Goal: Navigation & Orientation: Understand site structure

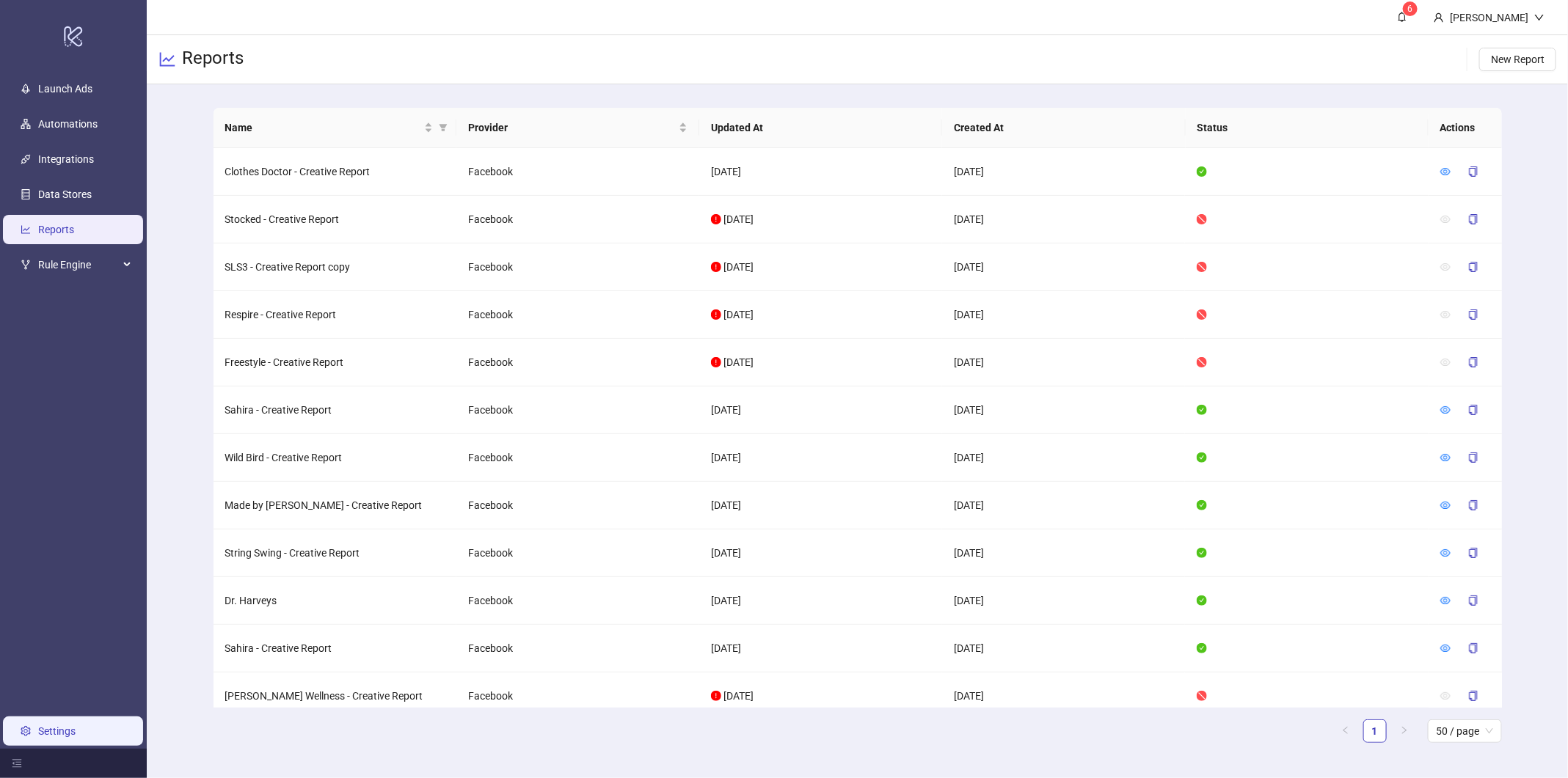
click at [38, 738] on link "Settings" at bounding box center [56, 731] width 38 height 11
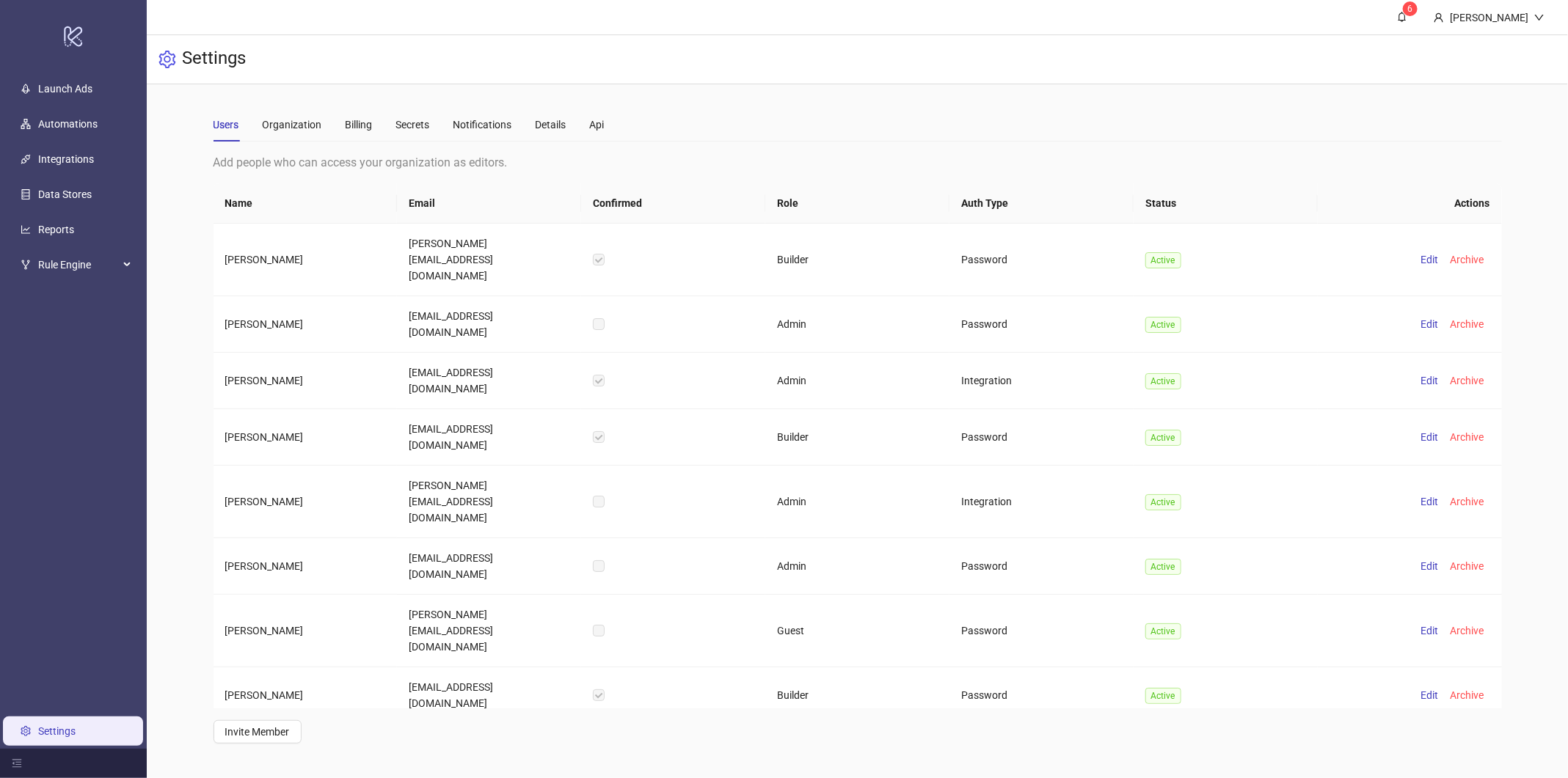
click at [898, 56] on div "Settings" at bounding box center [857, 60] width 1421 height 49
click at [997, 138] on div "Users Organization Billing Secrets Notifications Details Api" at bounding box center [857, 125] width 1289 height 33
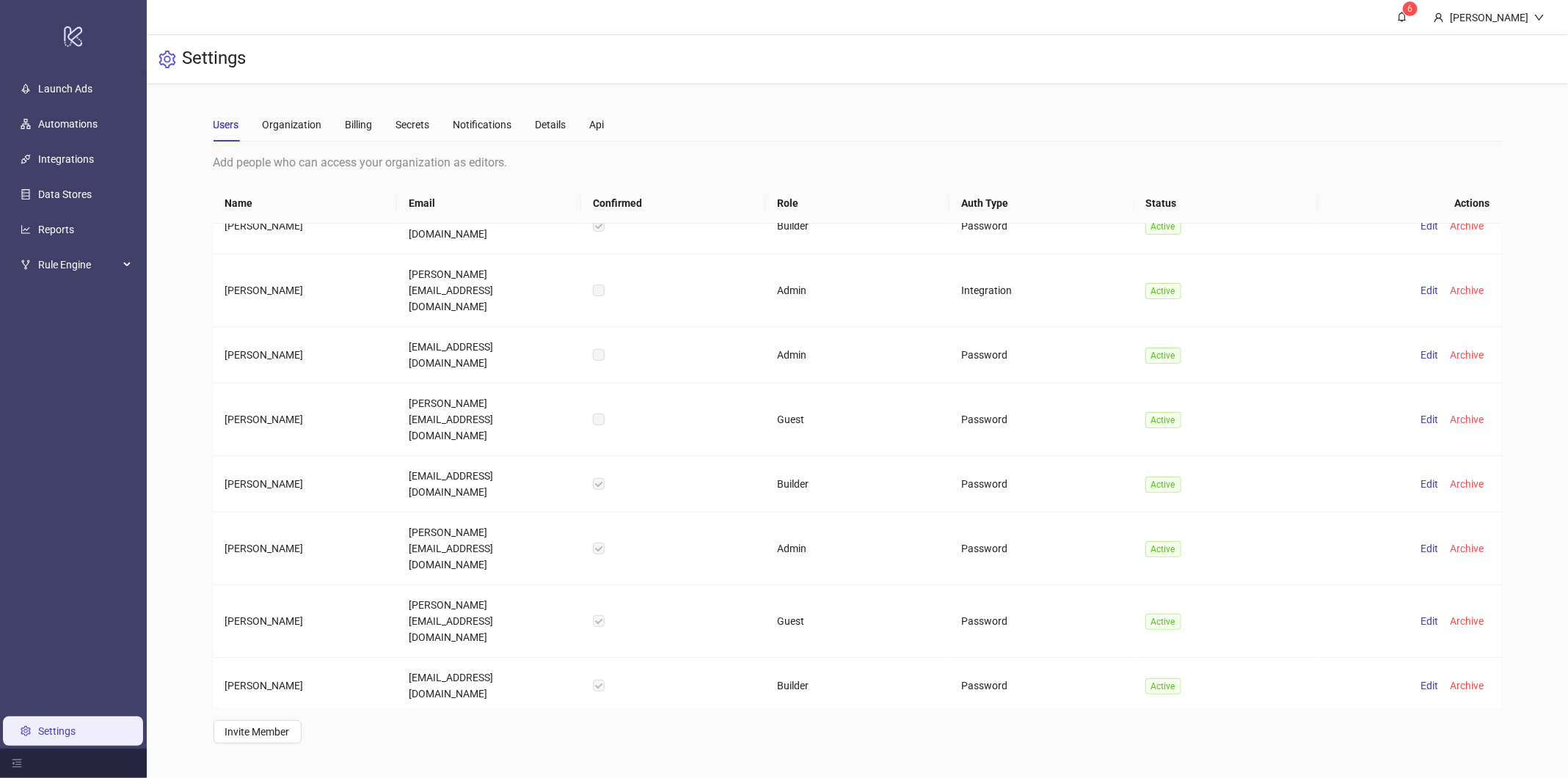
scroll to position [232, 0]
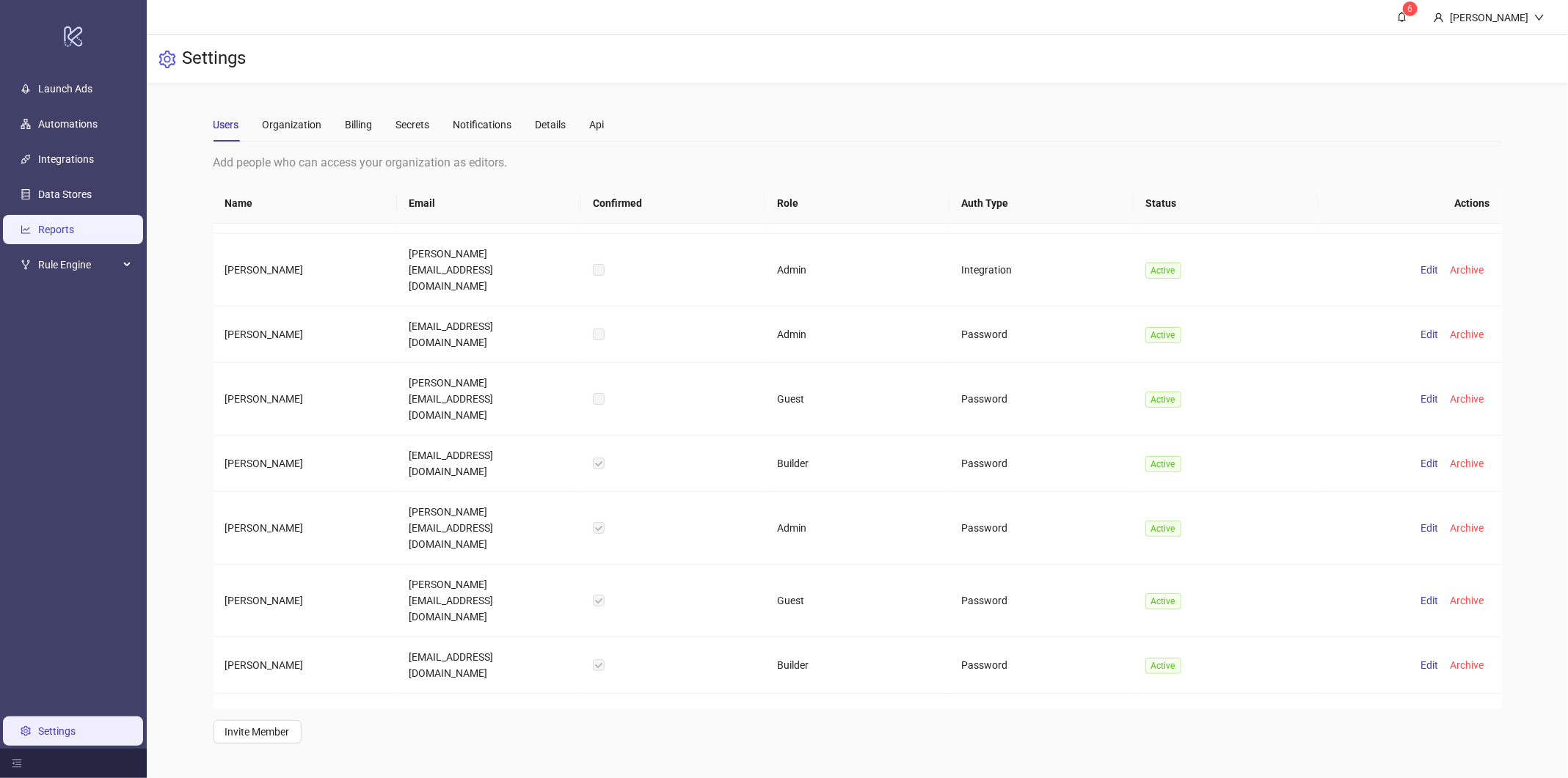
click at [61, 228] on link "Reports" at bounding box center [55, 230] width 36 height 11
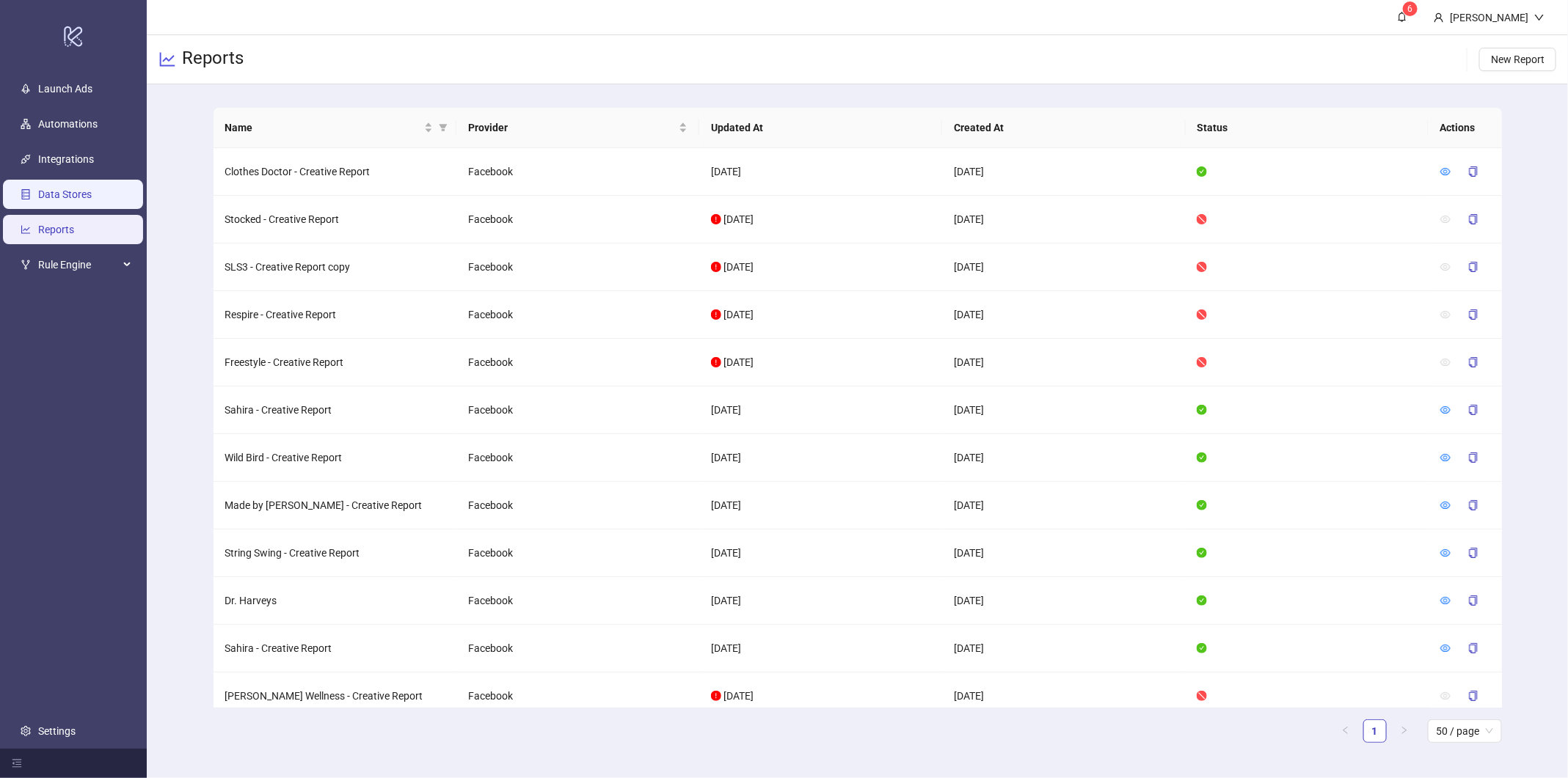
click at [73, 189] on link "Data Stores" at bounding box center [64, 195] width 54 height 11
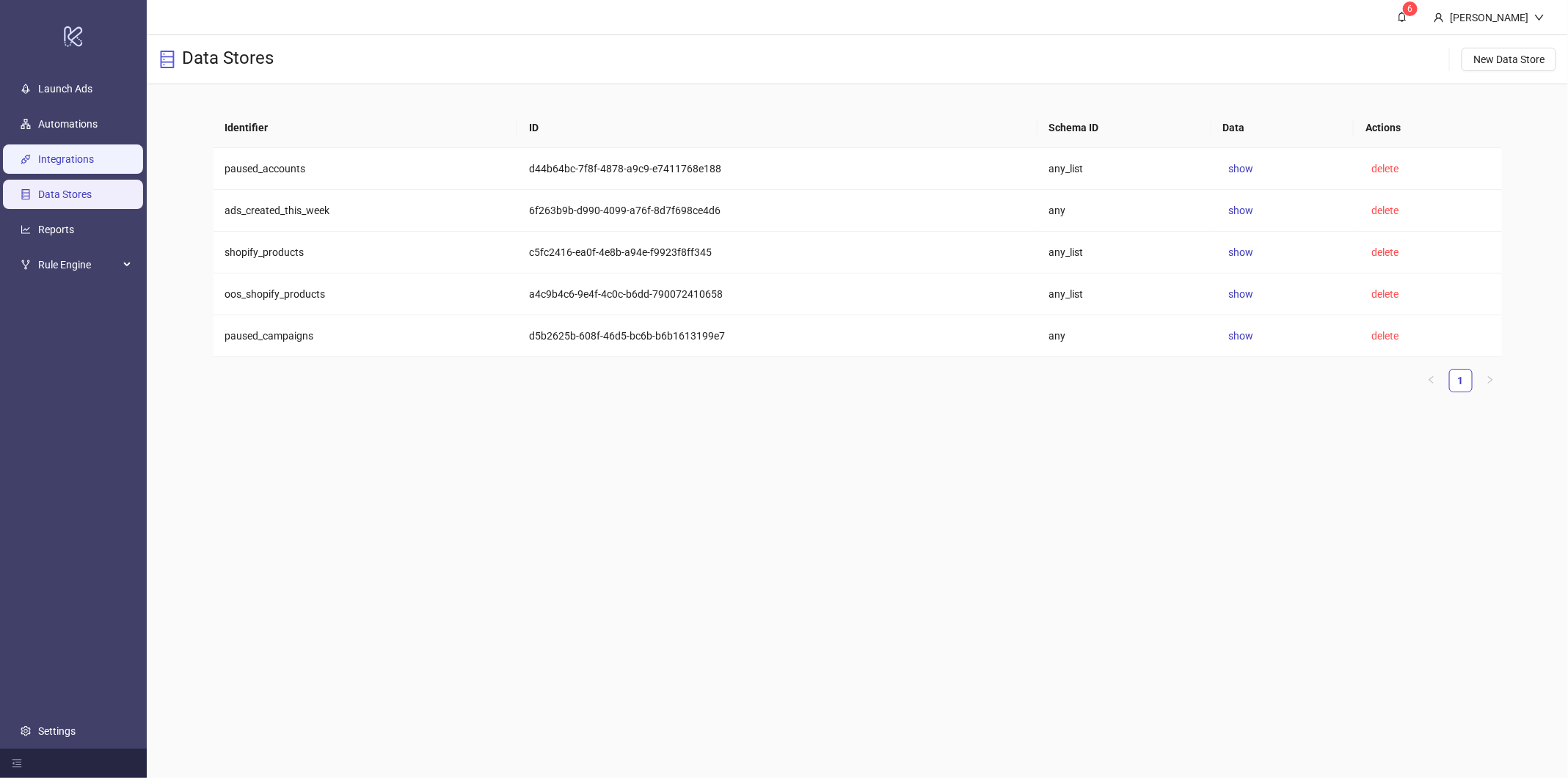
click at [68, 166] on link "Integrations" at bounding box center [66, 160] width 56 height 11
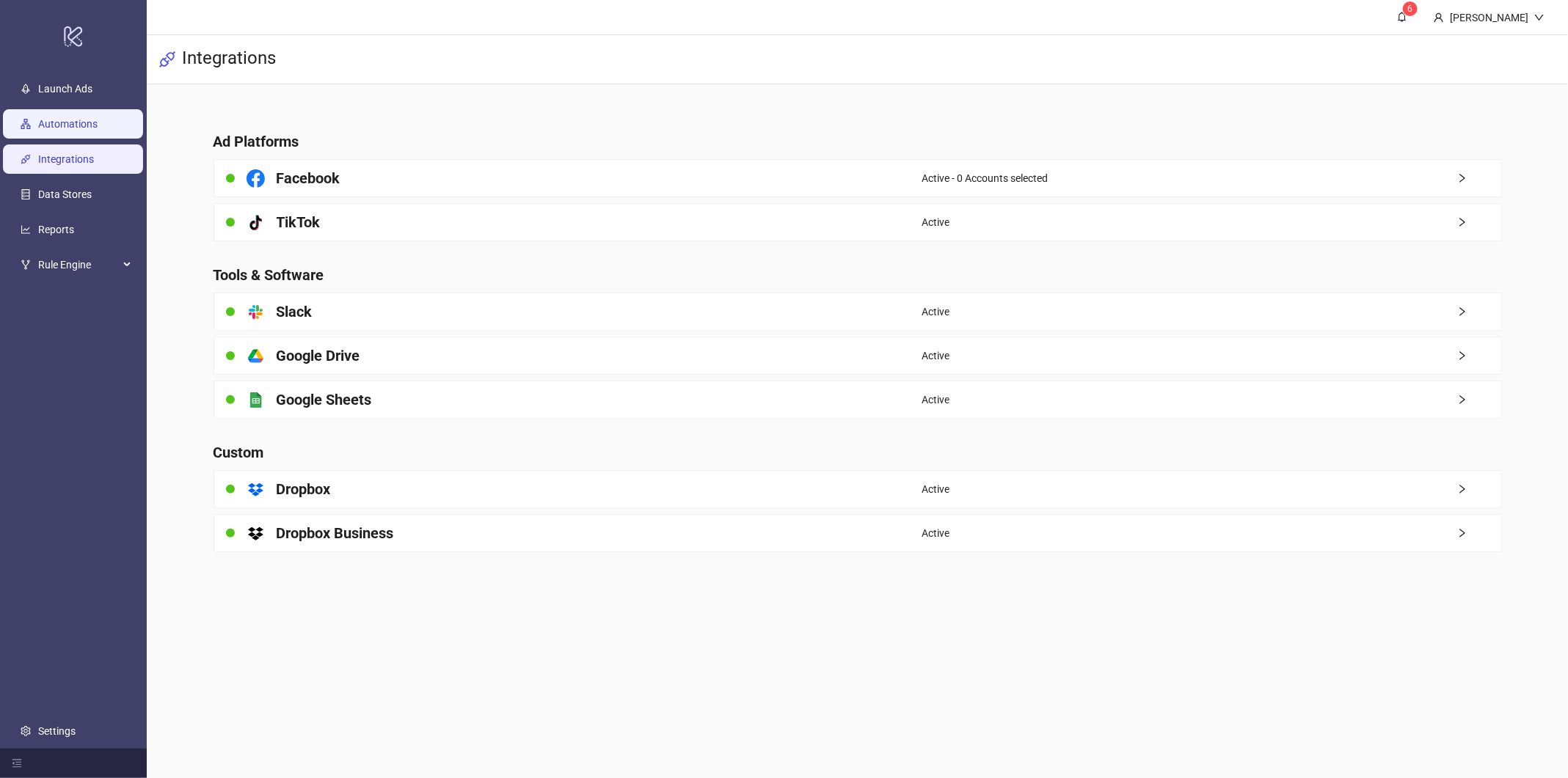
click at [83, 127] on link "Automations" at bounding box center [68, 125] width 60 height 11
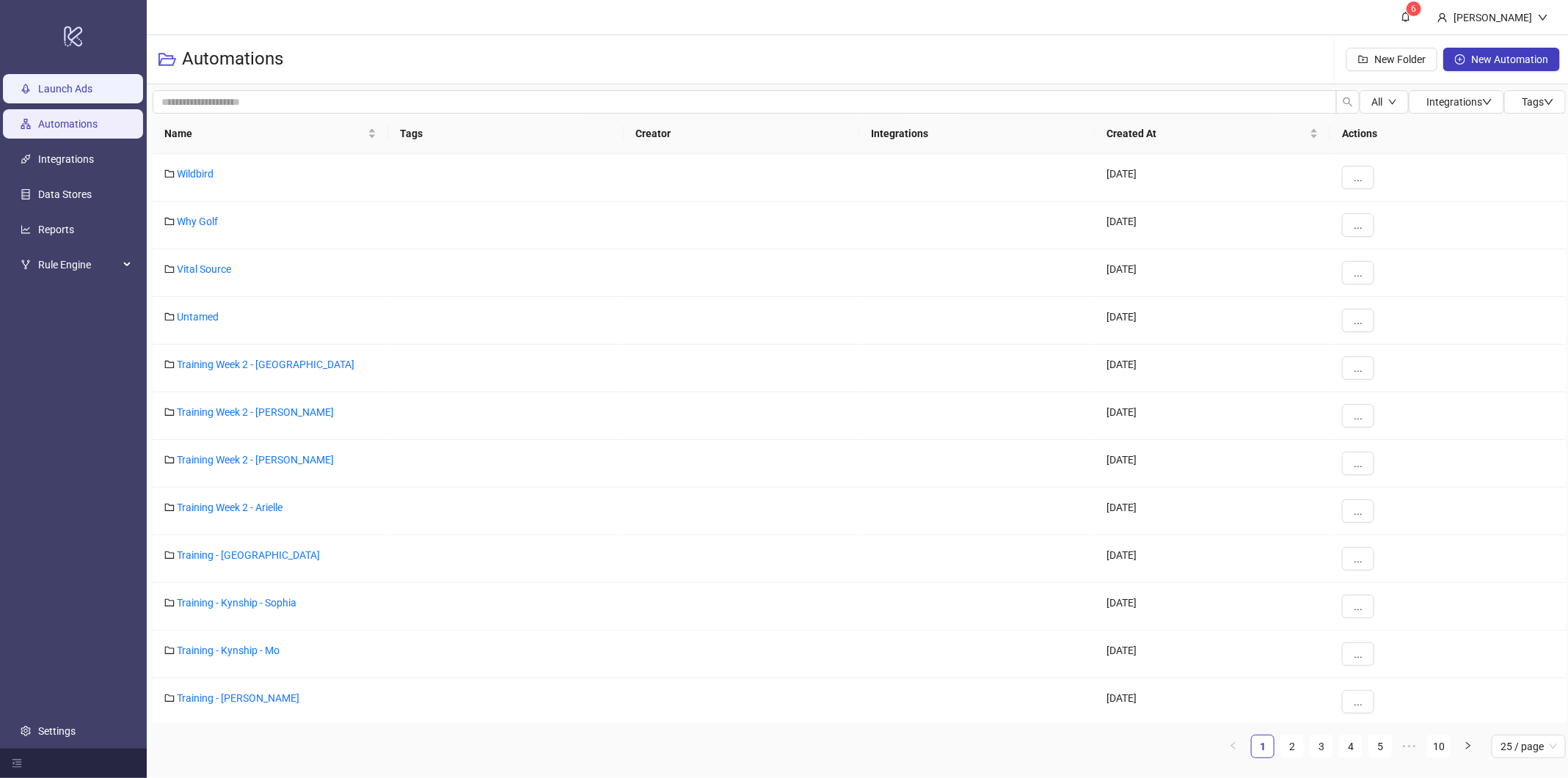
click at [92, 83] on link "Launch Ads" at bounding box center [65, 89] width 54 height 11
